Goal: Information Seeking & Learning: Learn about a topic

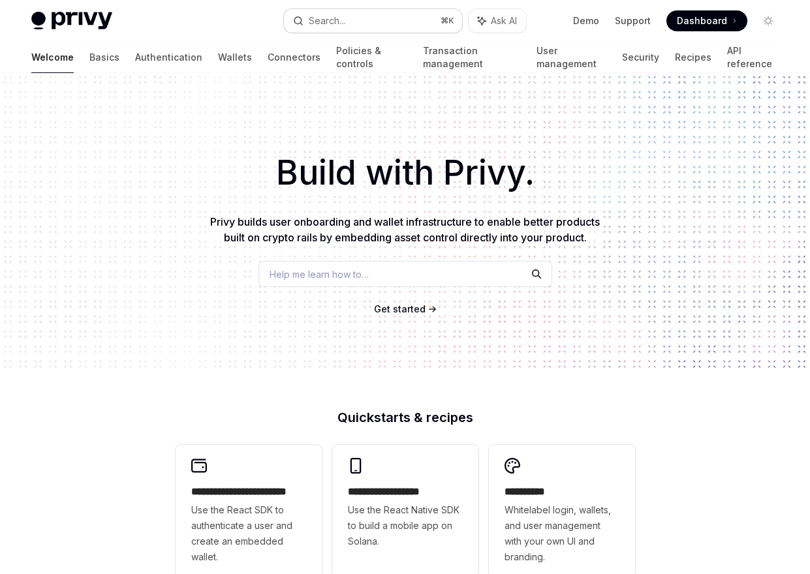
click at [356, 18] on button "Search... ⌘ K" at bounding box center [373, 20] width 178 height 23
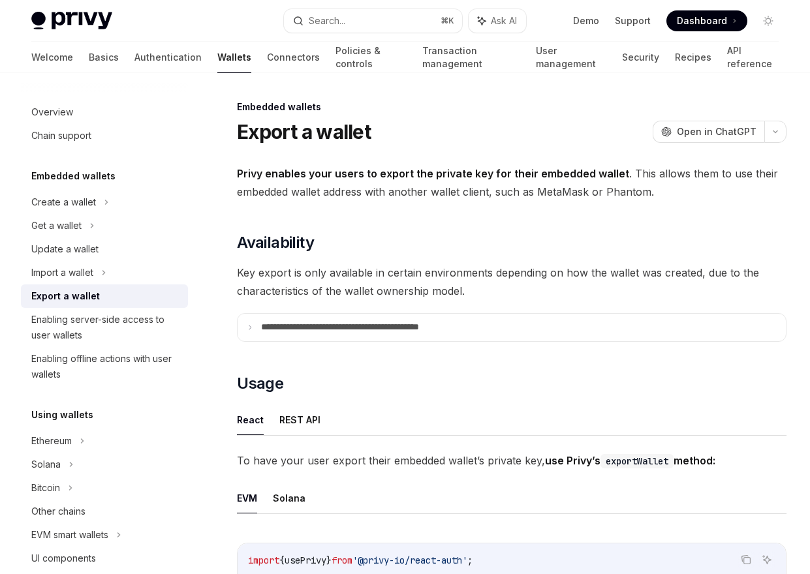
type textarea "*"
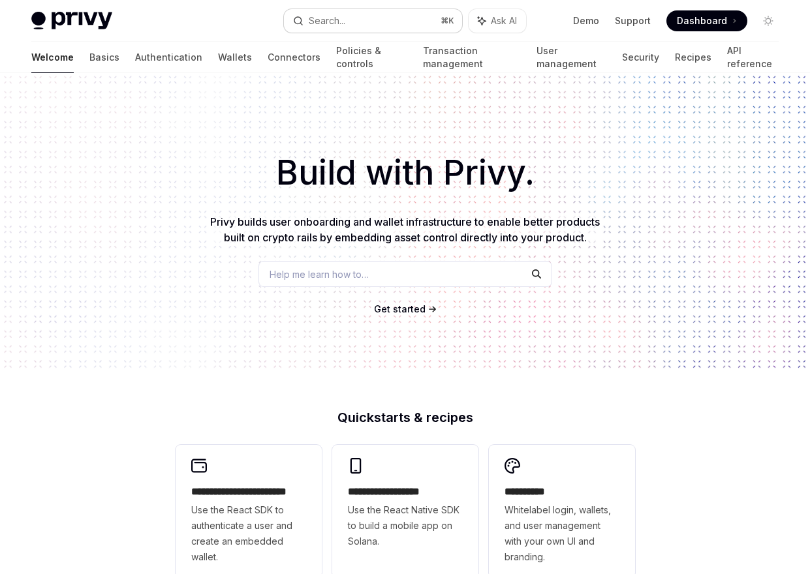
click at [387, 14] on button "Search... ⌘ K" at bounding box center [373, 20] width 178 height 23
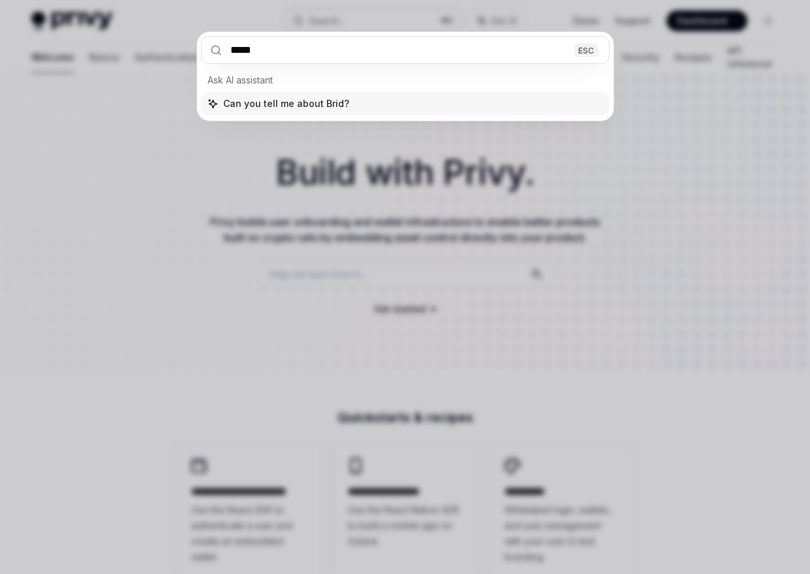
type input "******"
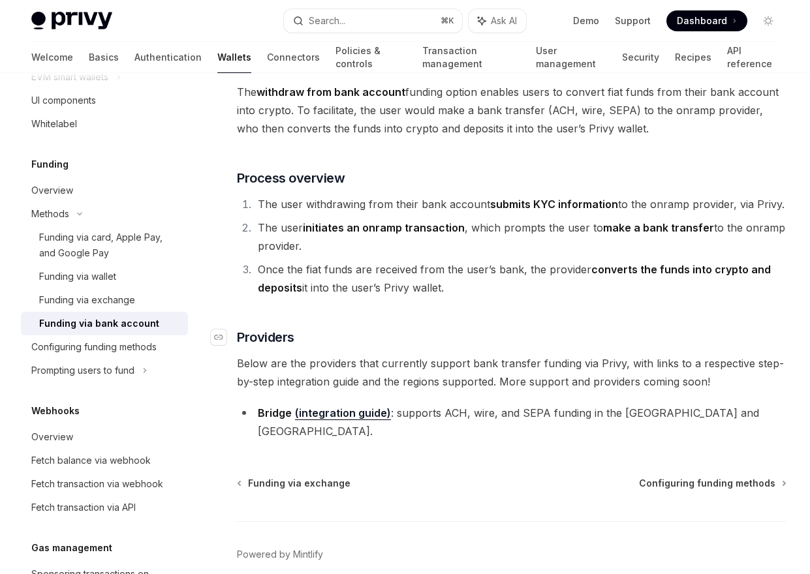
scroll to position [142, 0]
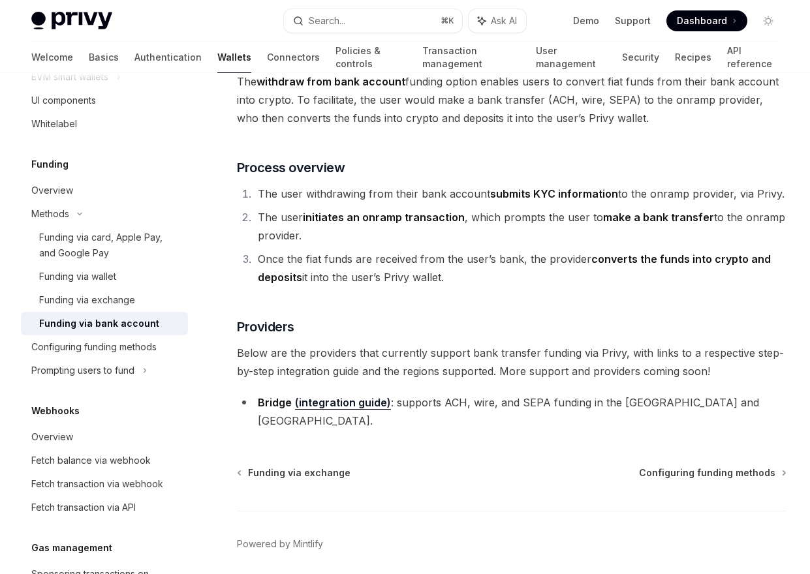
click at [324, 404] on link "(integration guide)" at bounding box center [343, 403] width 96 height 14
type textarea "*"
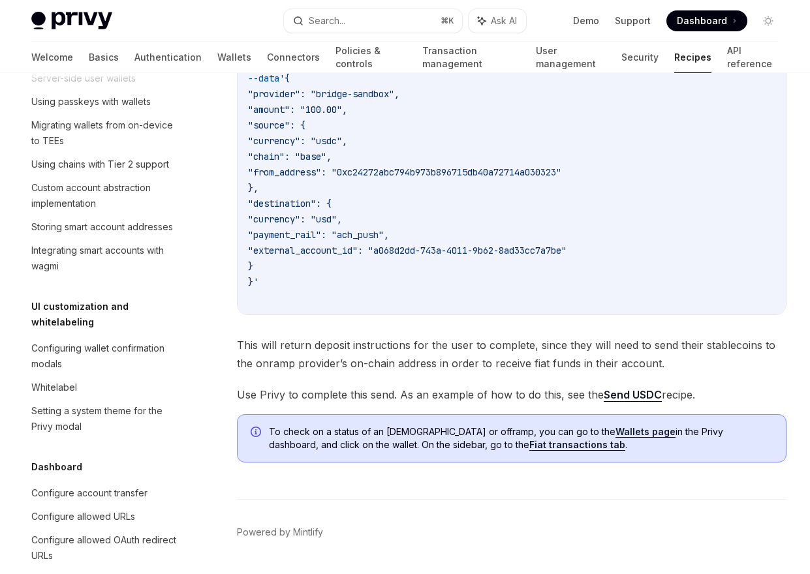
scroll to position [4412, 0]
